Goal: Task Accomplishment & Management: Manage account settings

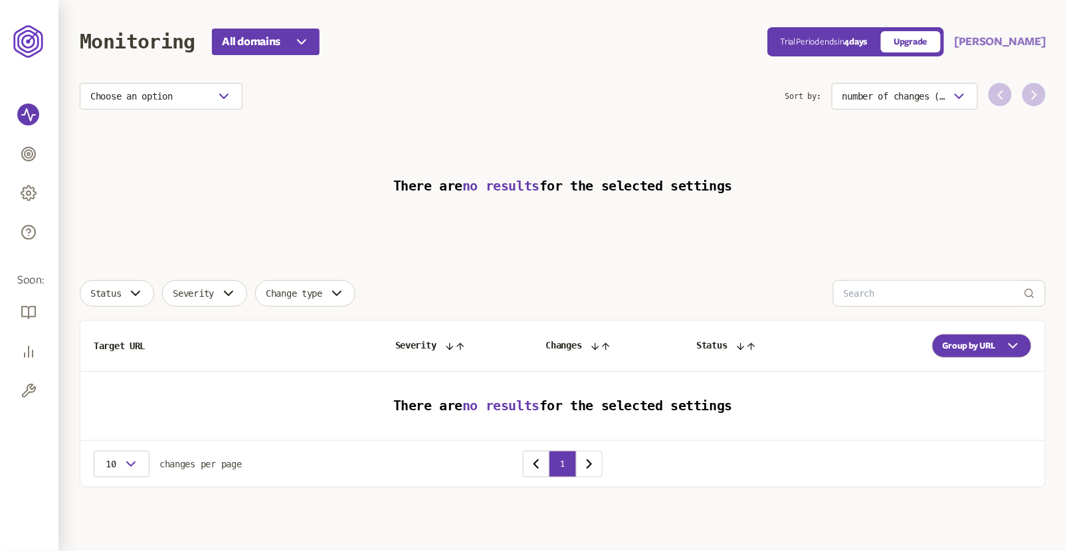
click at [1024, 43] on button "[PERSON_NAME]" at bounding box center [999, 42] width 91 height 16
click at [986, 118] on link "Logout" at bounding box center [1001, 119] width 66 height 11
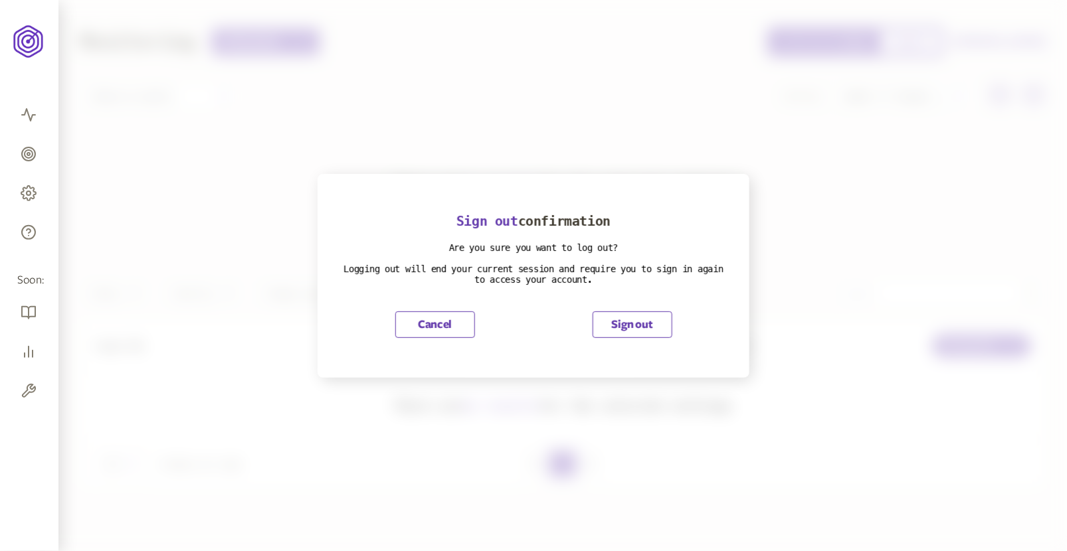
click at [618, 323] on button "Sign out" at bounding box center [632, 324] width 80 height 27
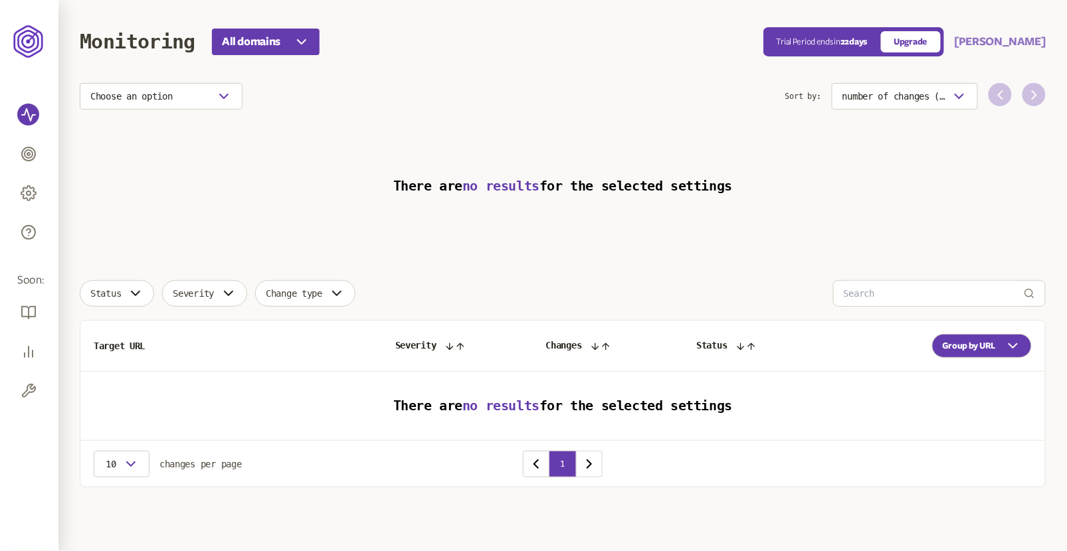
click at [1004, 44] on button "Bertrand Levet" at bounding box center [999, 42] width 91 height 16
click at [977, 118] on link "Logout" at bounding box center [1001, 119] width 66 height 11
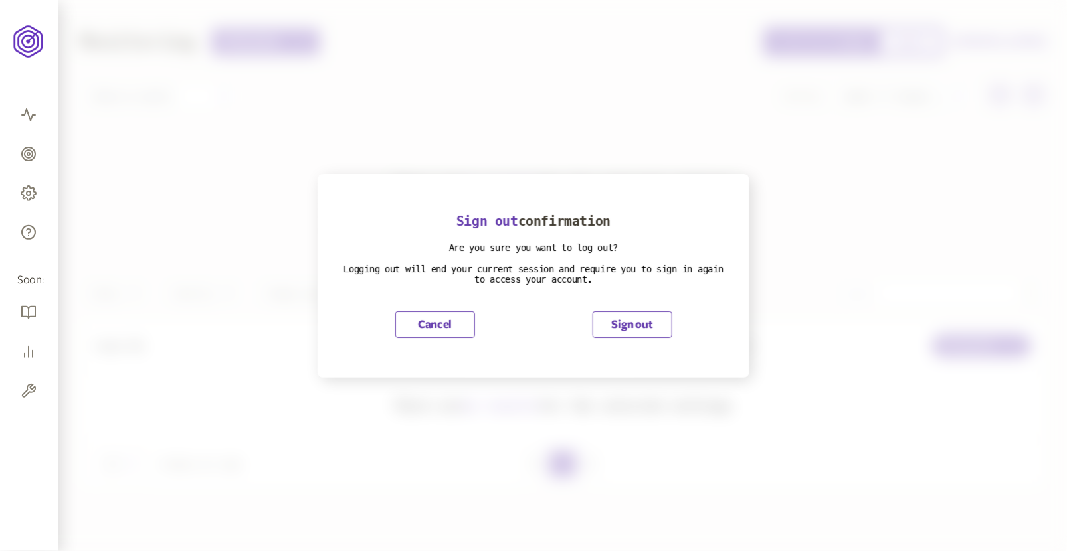
click at [634, 329] on button "Sign out" at bounding box center [632, 324] width 80 height 27
